Goal: Task Accomplishment & Management: Manage account settings

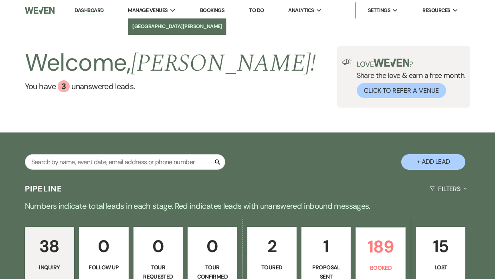
click at [156, 22] on link "[GEOGRAPHIC_DATA][PERSON_NAME]" at bounding box center [177, 26] width 98 height 16
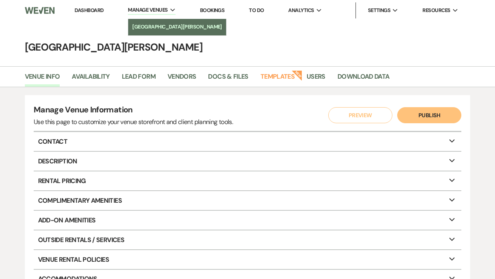
click at [152, 25] on li "[GEOGRAPHIC_DATA][PERSON_NAME]" at bounding box center [177, 27] width 90 height 8
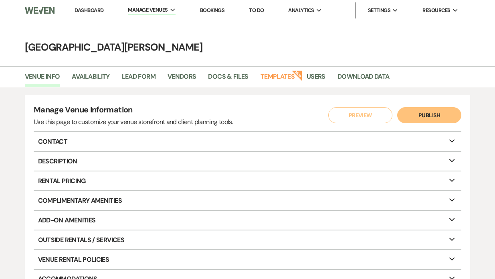
click at [91, 11] on link "Dashboard" at bounding box center [89, 10] width 29 height 7
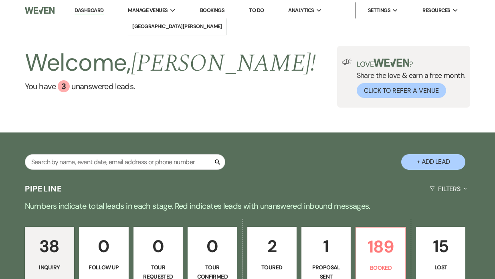
click at [158, 11] on span "Manage Venues" at bounding box center [148, 10] width 40 height 8
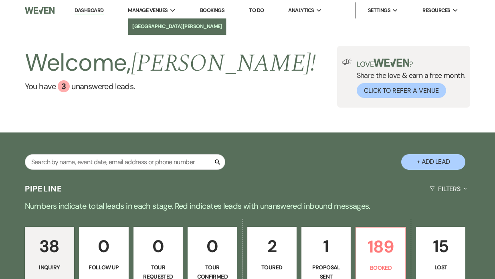
click at [157, 30] on li "[GEOGRAPHIC_DATA][PERSON_NAME]" at bounding box center [177, 26] width 90 height 8
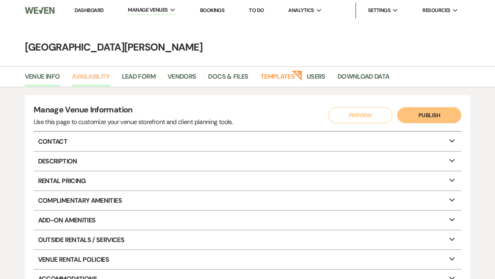
click at [96, 81] on link "Availability" at bounding box center [91, 78] width 38 height 15
select select "3"
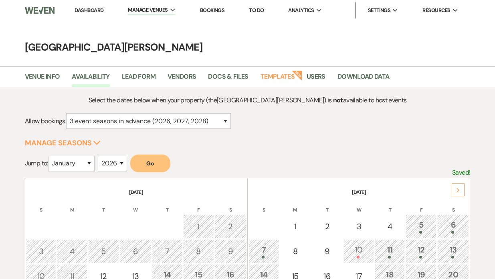
click at [151, 166] on button "Go" at bounding box center [150, 163] width 40 height 18
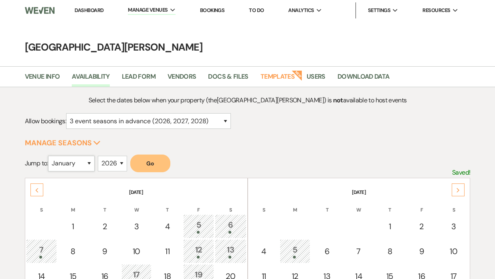
click at [87, 166] on select "January February March April May June July August September October November De…" at bounding box center [71, 164] width 47 height 16
click at [123, 164] on select "2025 2026 2027 2028 2029" at bounding box center [112, 164] width 29 height 16
select select "2027"
click at [152, 167] on button "Go" at bounding box center [150, 163] width 40 height 18
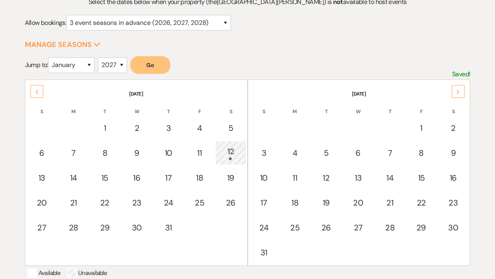
scroll to position [101, 0]
